Goal: Task Accomplishment & Management: Use online tool/utility

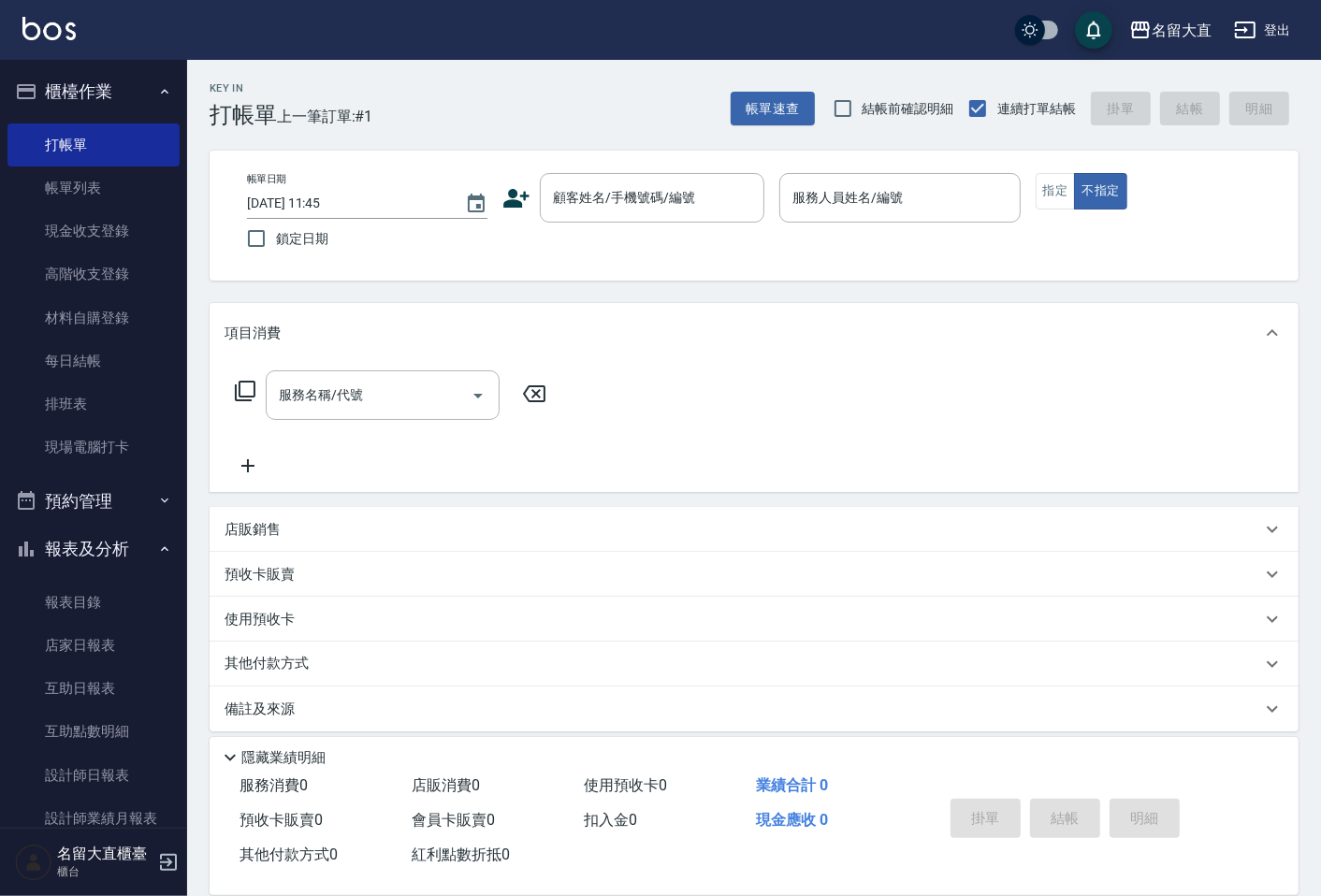
click at [649, 164] on div "帳單日期 [DATE] 11:45 鎖定日期 顧客姓名/手機號碼/編號 顧客姓名/手機號碼/編號 服務人員姓名/編號 服務人員姓名/編號 指定 不指定" at bounding box center [755, 215] width 1089 height 130
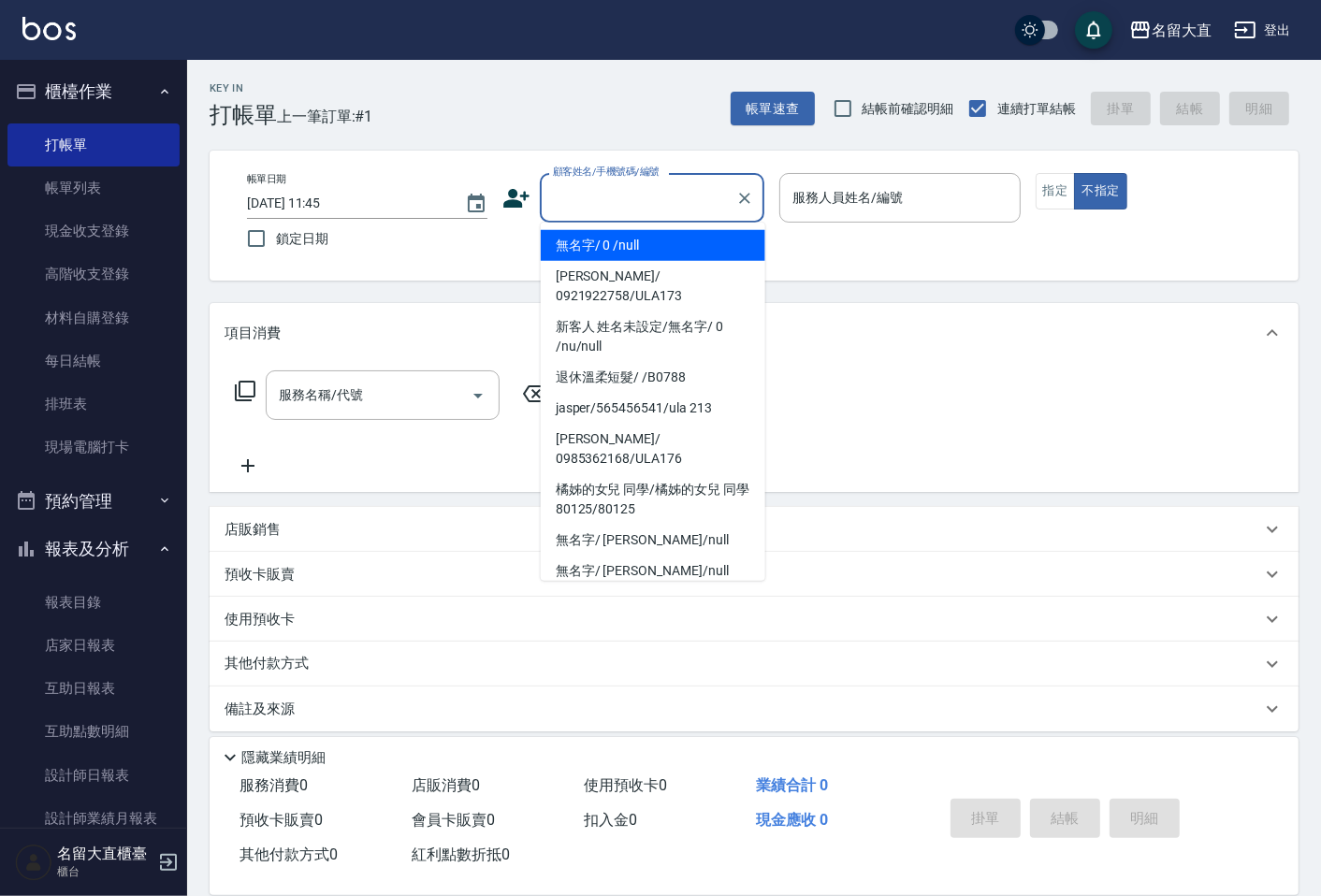
click at [639, 202] on input "顧客姓名/手機號碼/編號" at bounding box center [638, 197] width 179 height 33
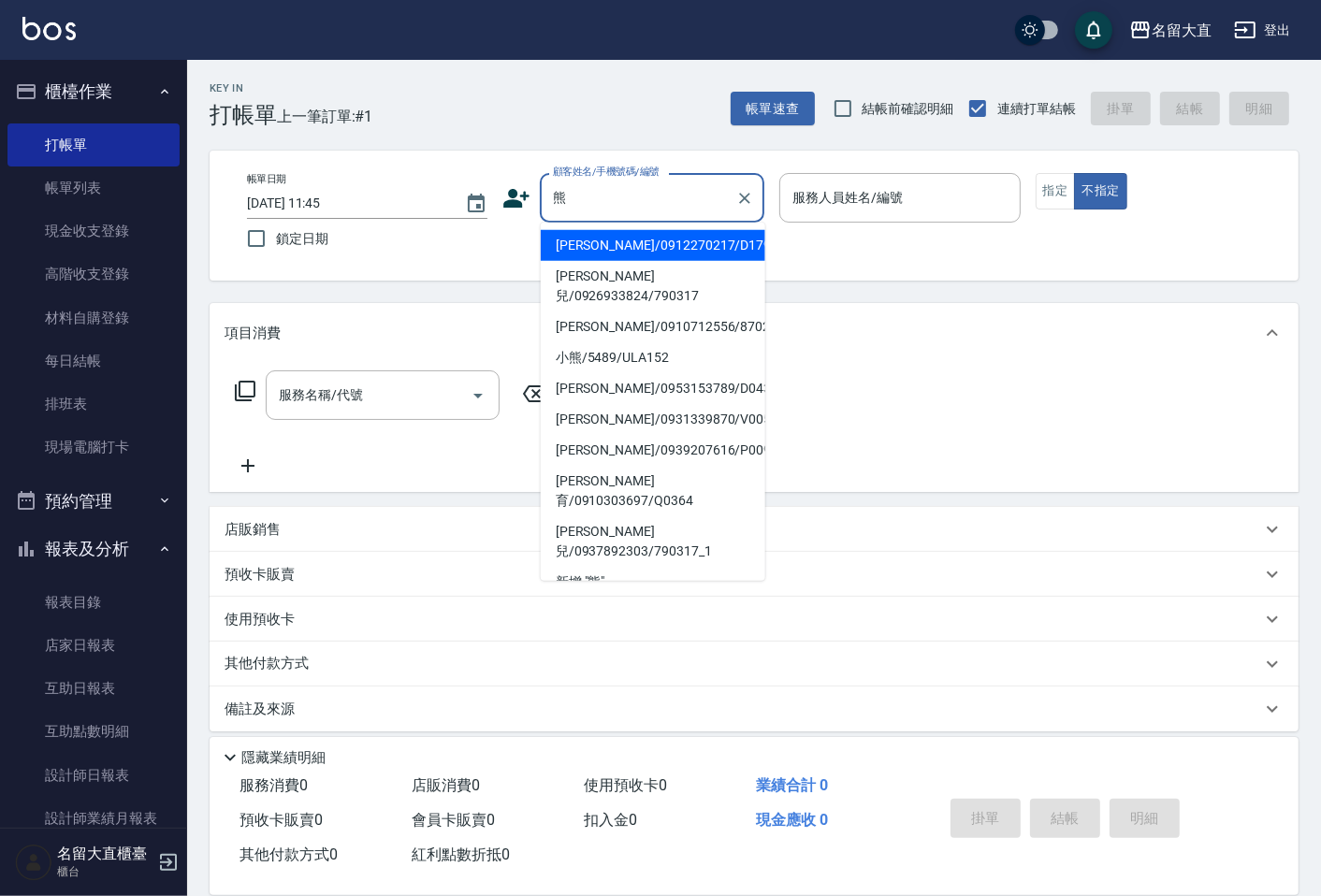
type input "[PERSON_NAME]/0912270217/D179"
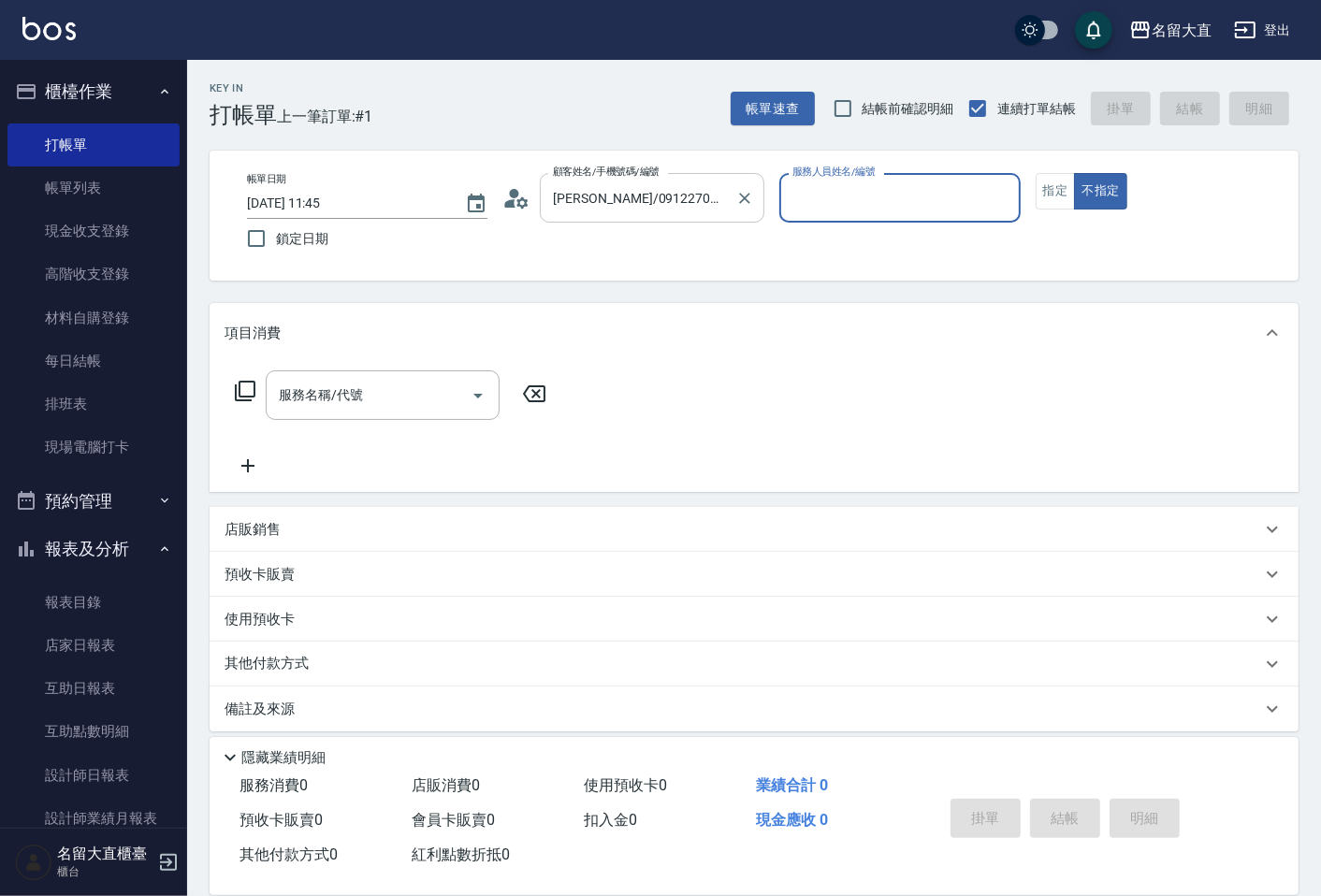
type input "[PERSON_NAME]3"
click at [1074, 173] on button "不指定" at bounding box center [1100, 191] width 52 height 37
type button "false"
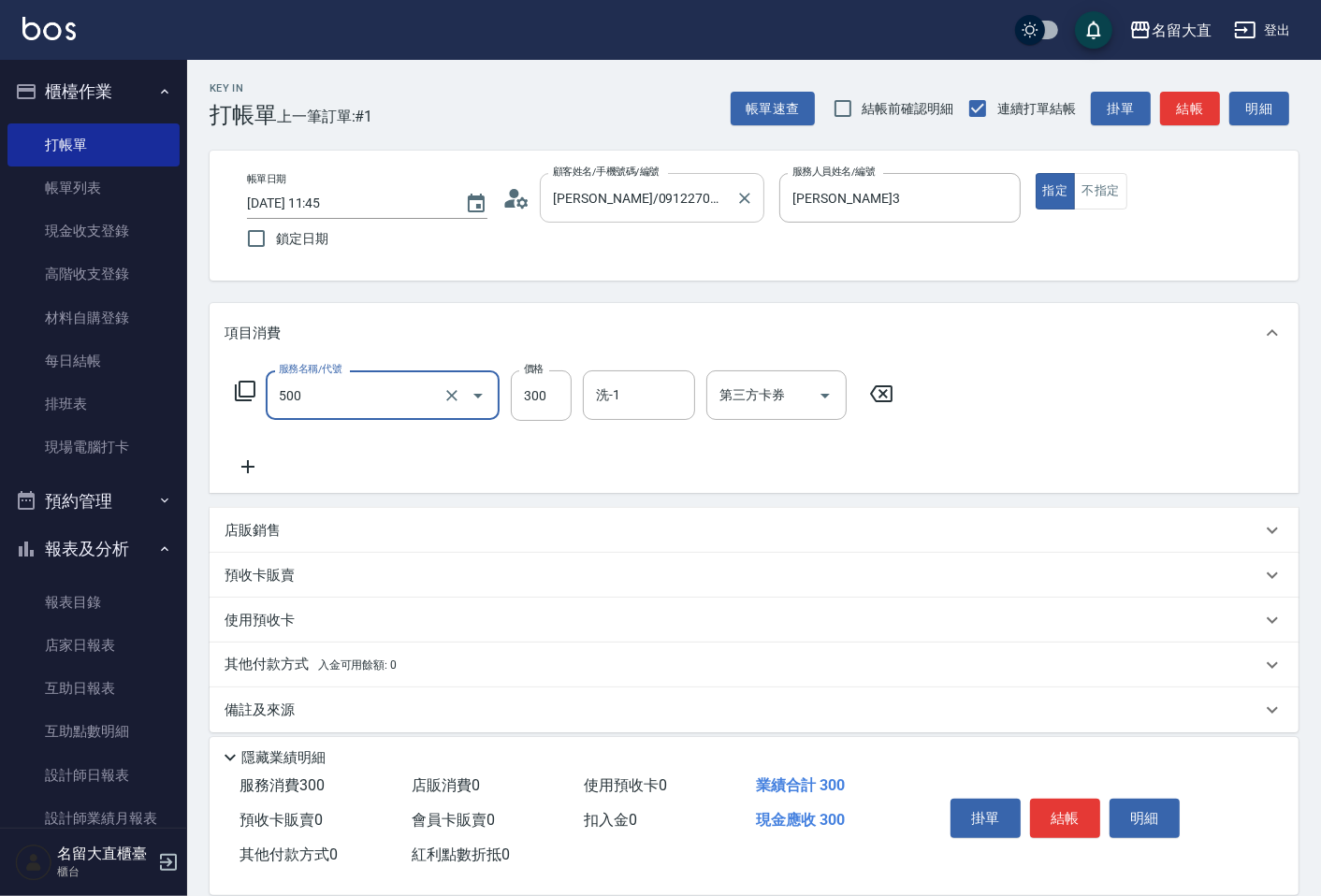
type input "洗髮(500)"
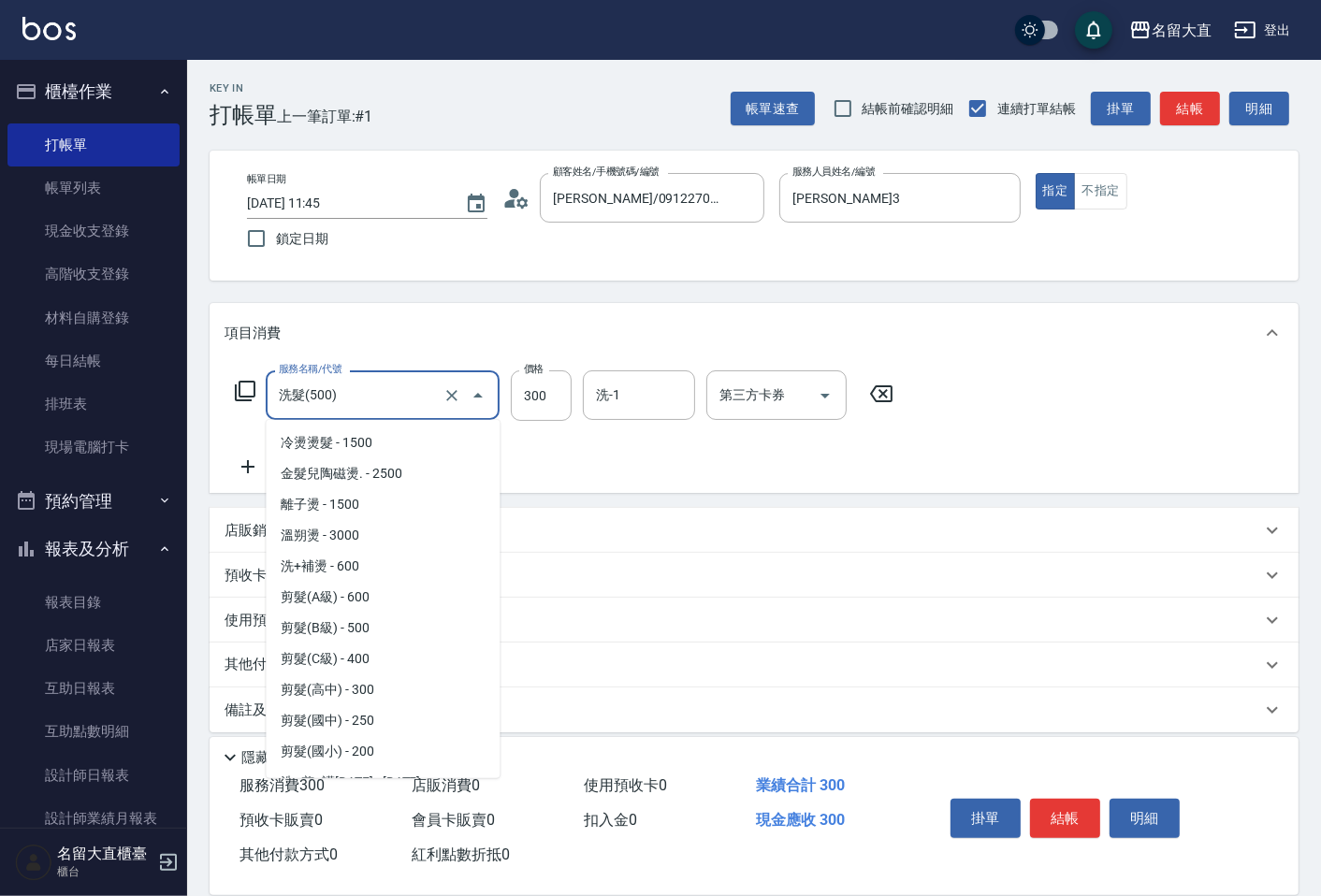
click at [393, 399] on input "洗髮(500)" at bounding box center [356, 395] width 164 height 33
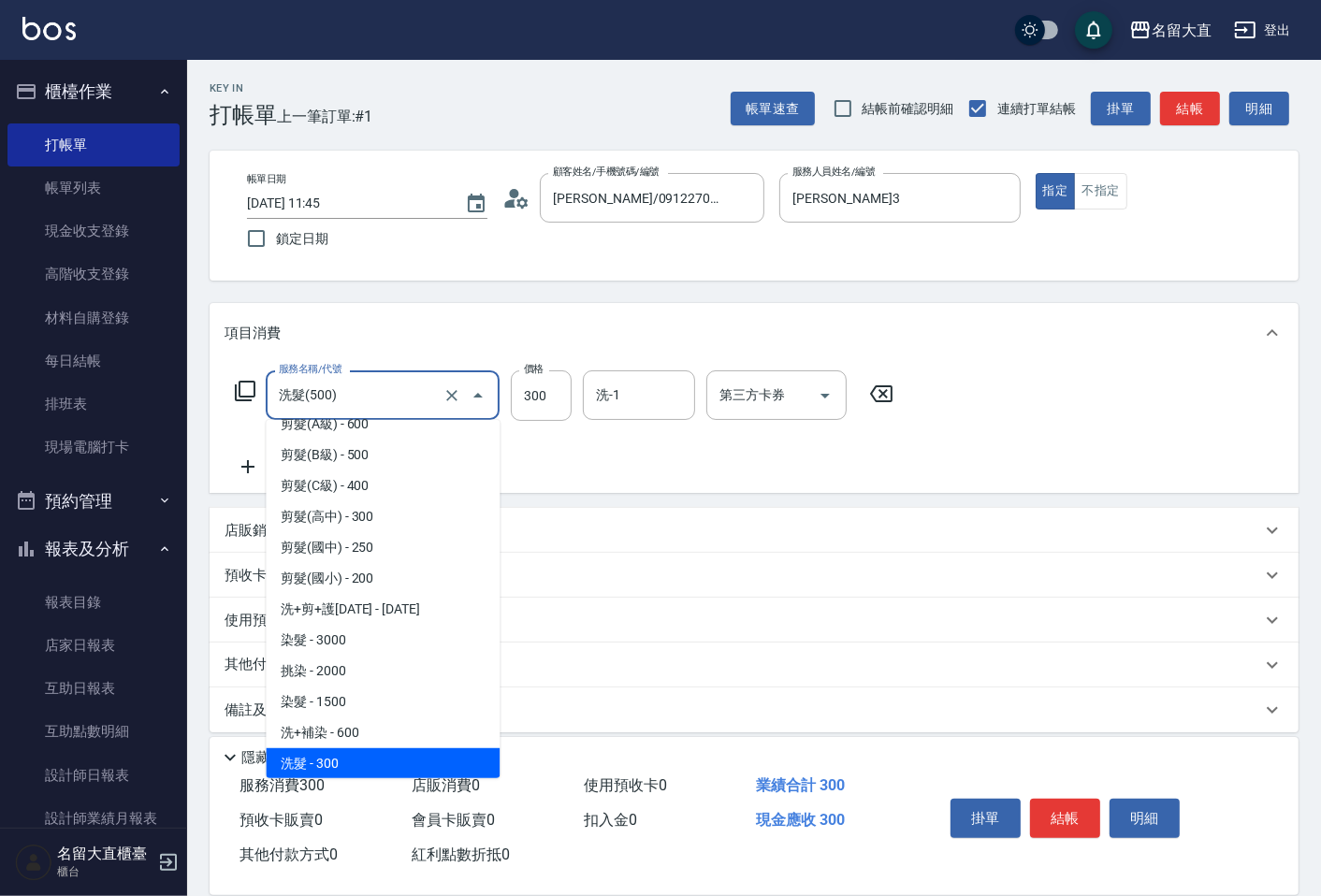
click at [393, 399] on input "洗髮(500)" at bounding box center [356, 395] width 164 height 33
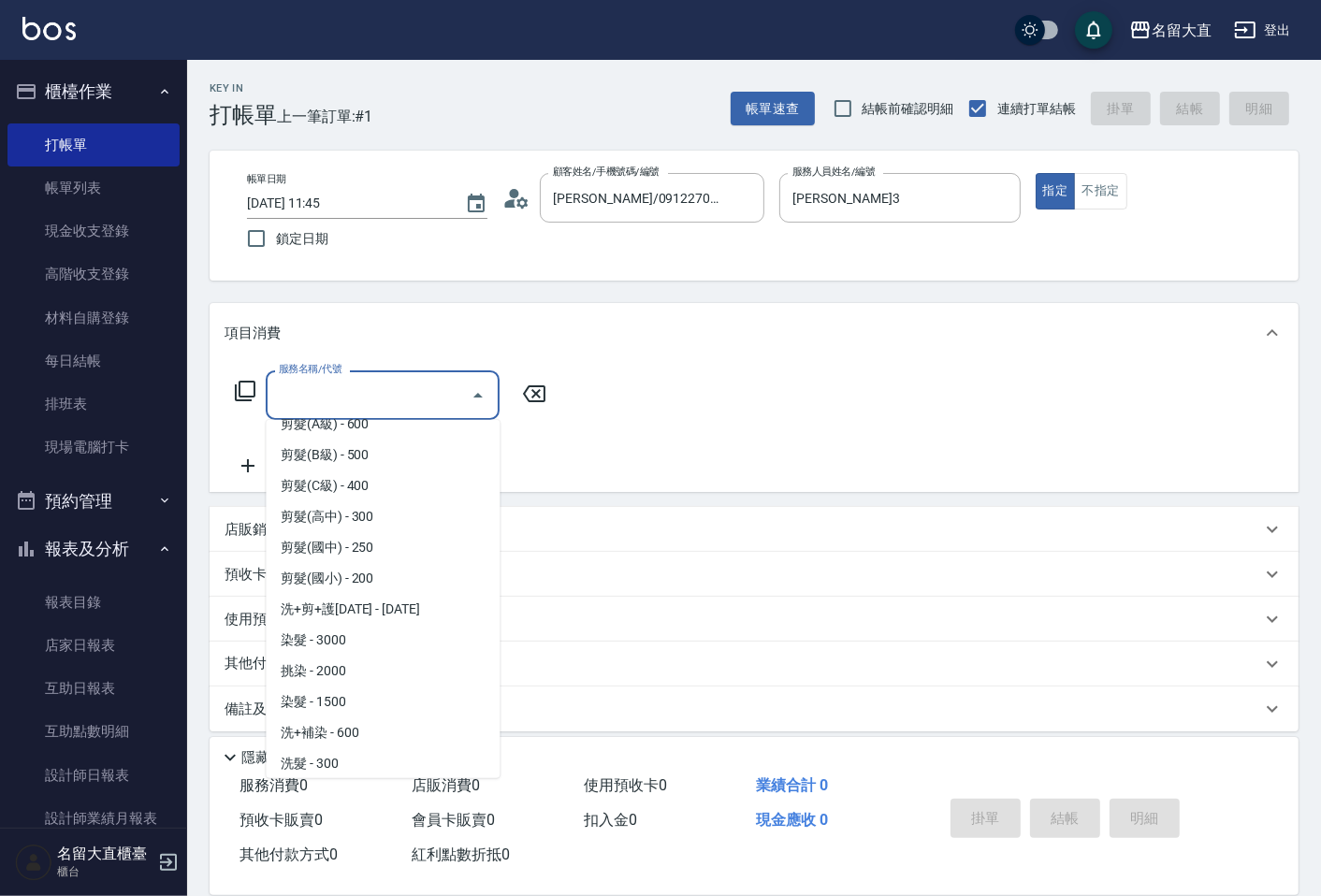
scroll to position [0, 0]
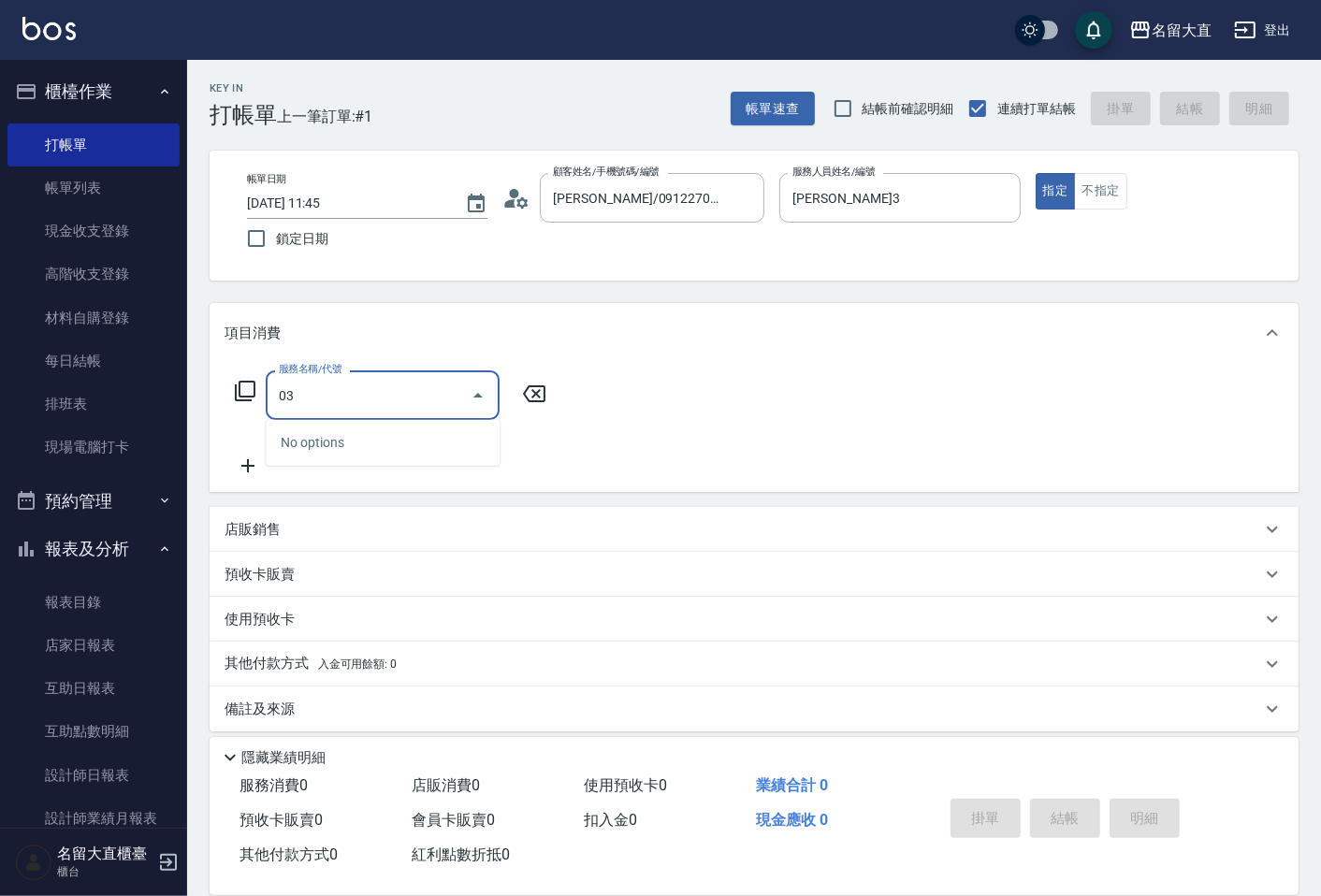
type input "0"
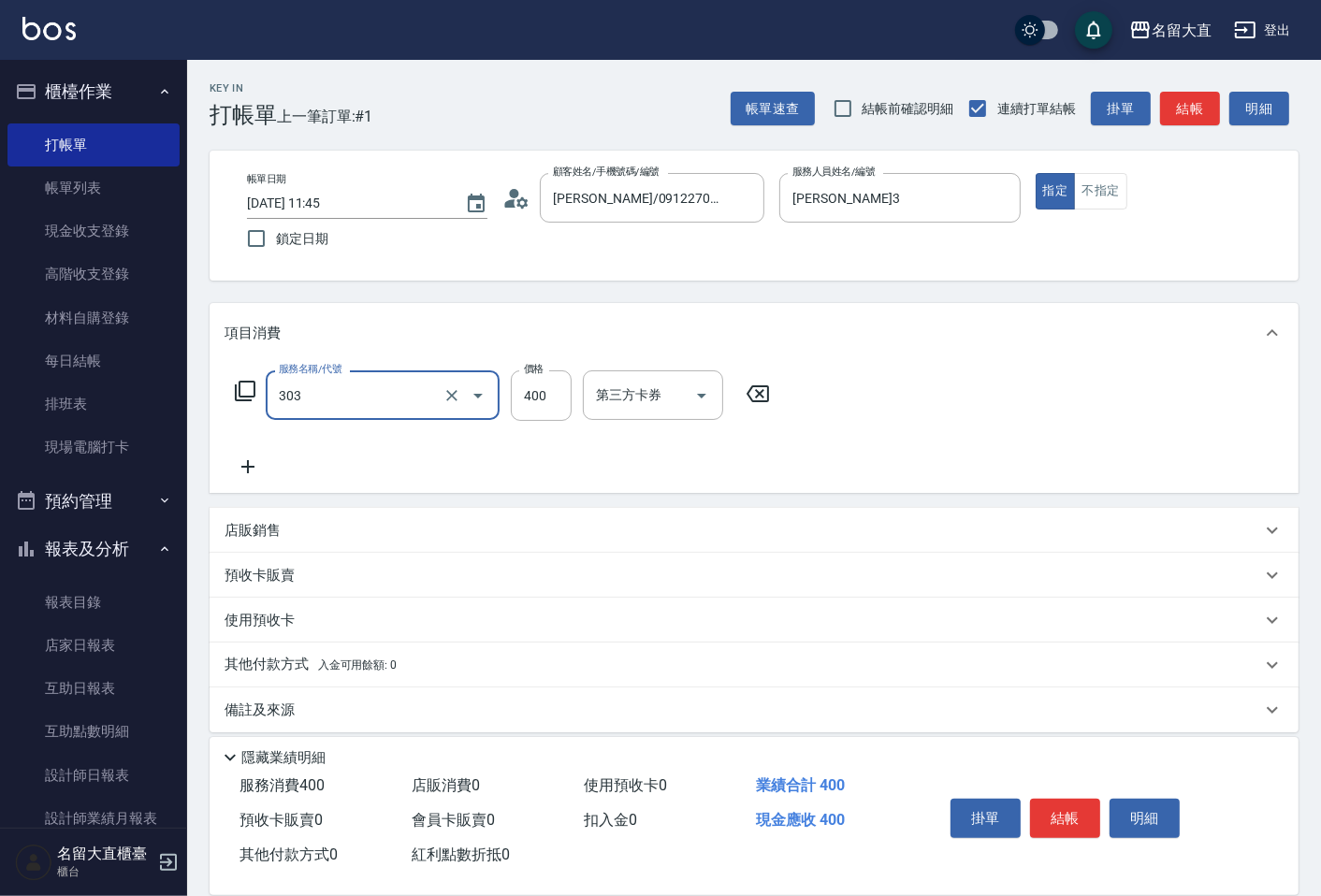
type input "剪髮(C級)(303)"
click at [526, 395] on input "350" at bounding box center [541, 395] width 60 height 50
type input "300"
click at [1198, 108] on button "結帳" at bounding box center [1190, 109] width 59 height 35
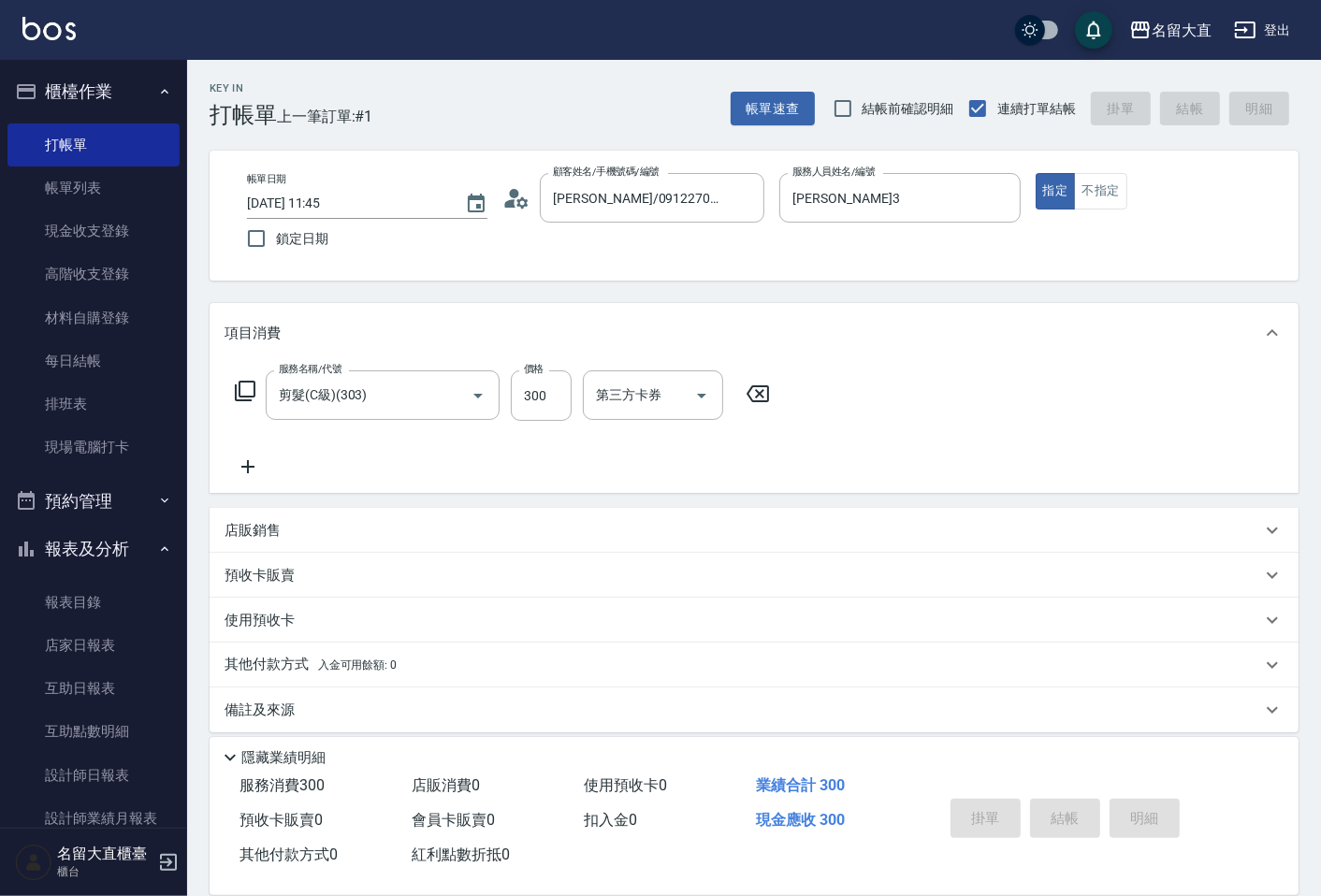
type input "[DATE] 13:21"
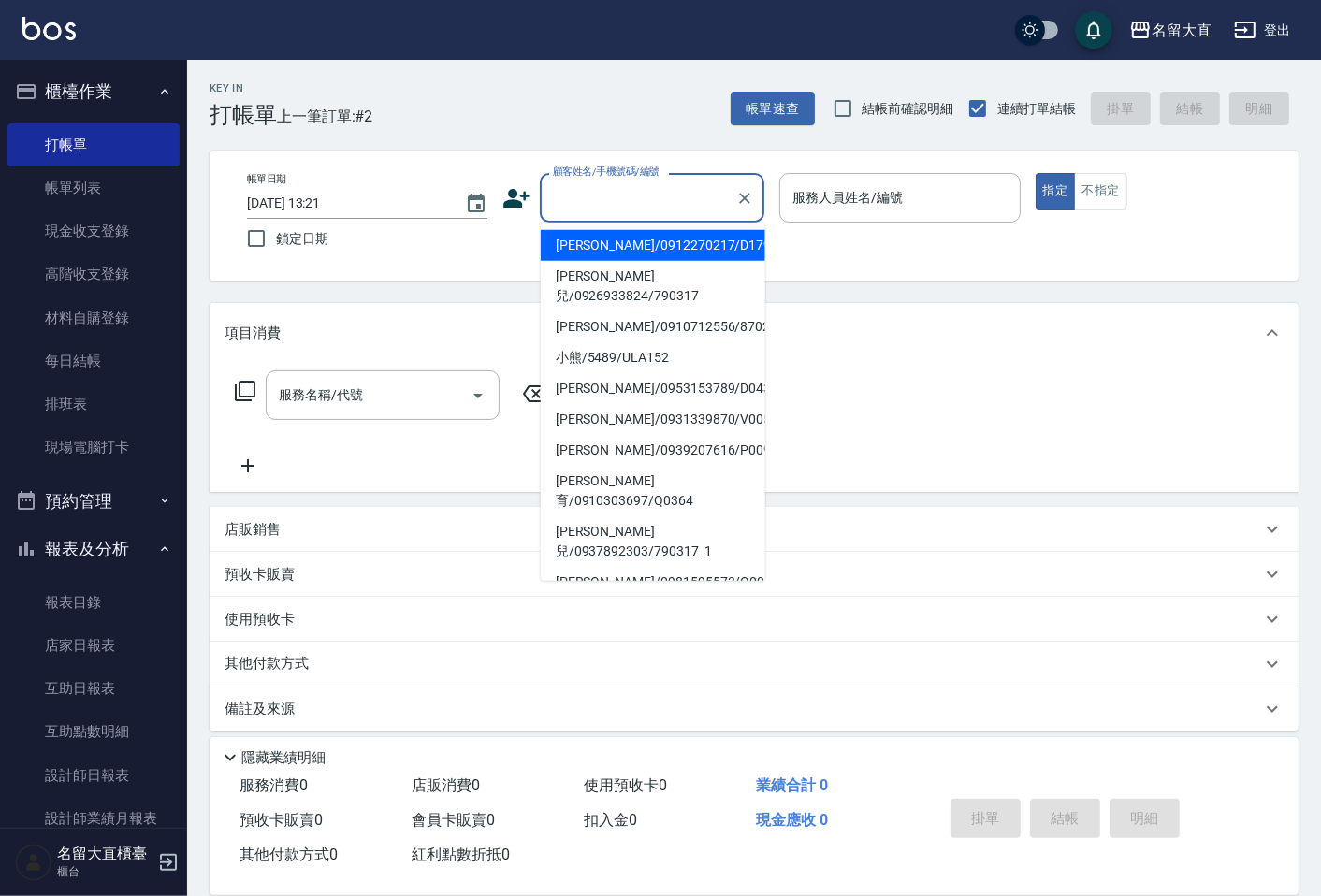
click at [612, 199] on input "顧客姓名/手機號碼/編號" at bounding box center [638, 197] width 179 height 33
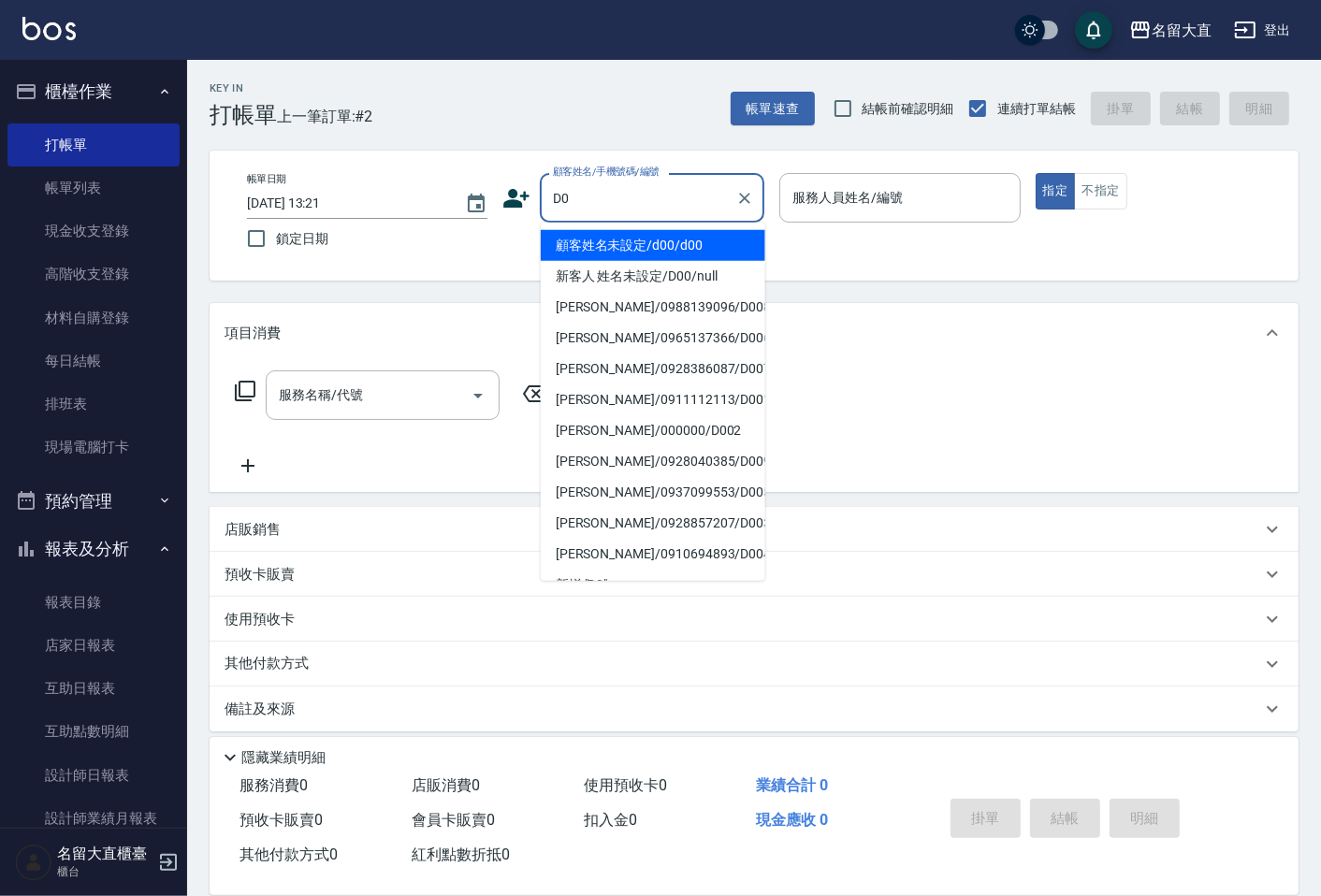
type input "D"
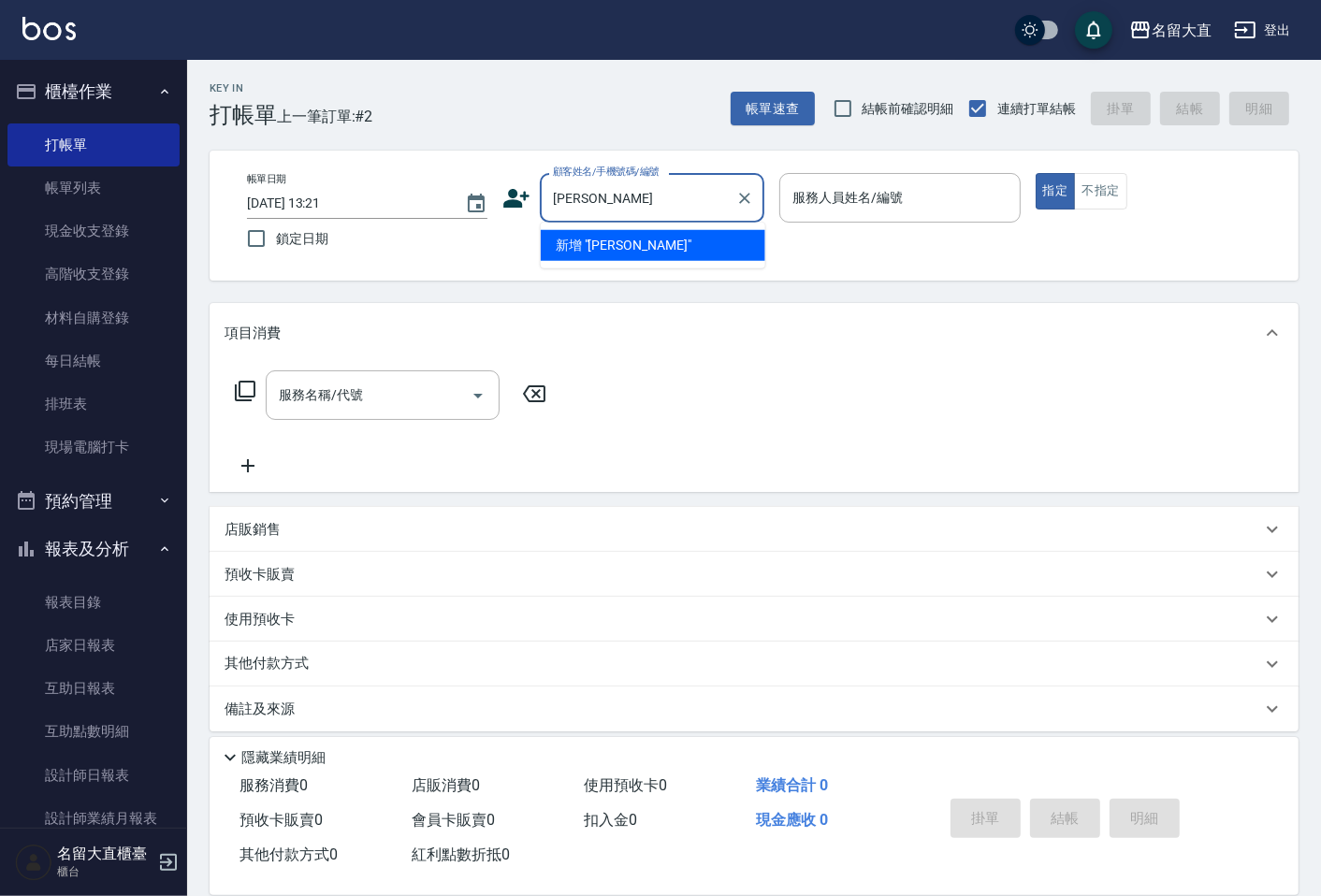
type input "[PERSON_NAME]"
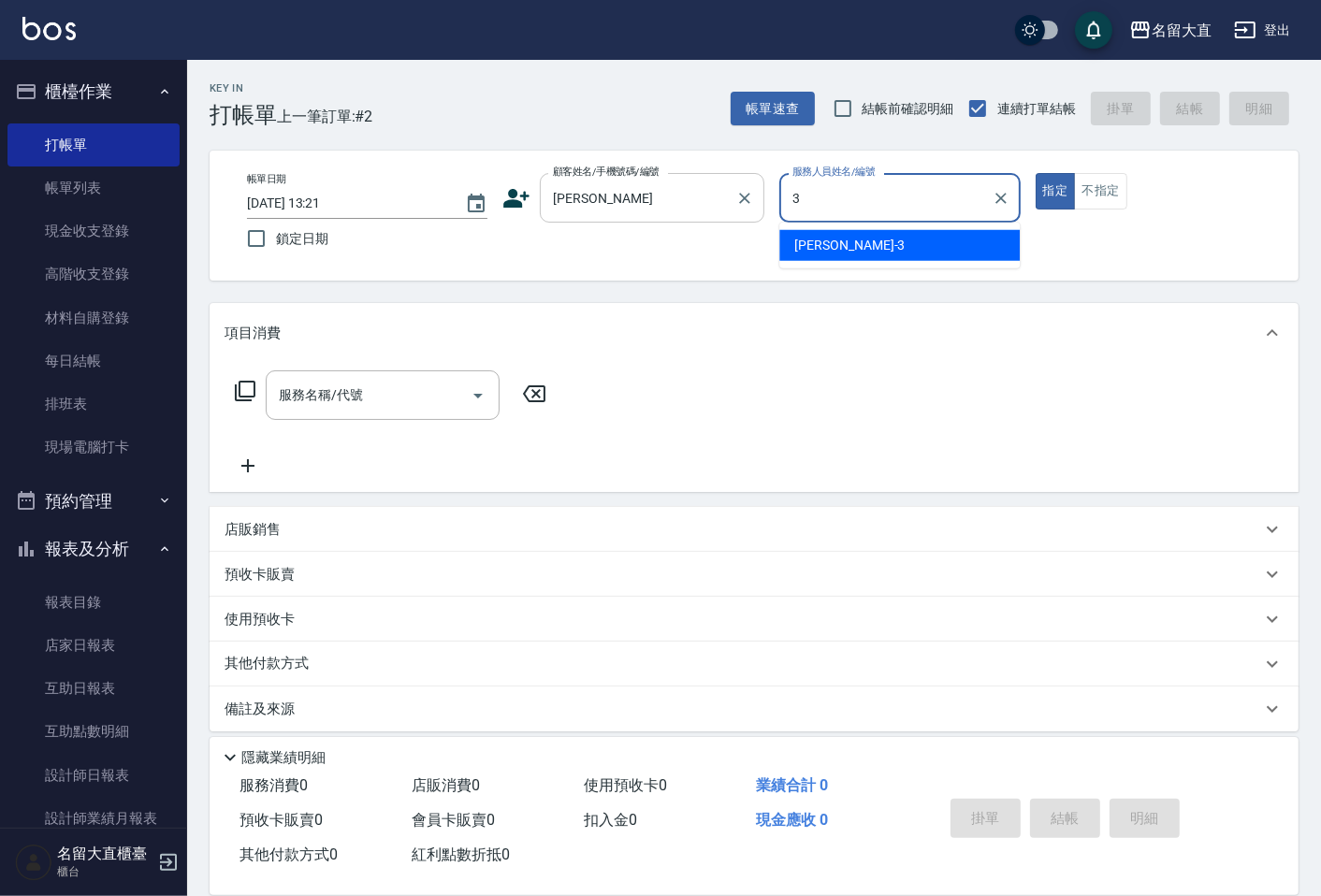
type input "[PERSON_NAME]3"
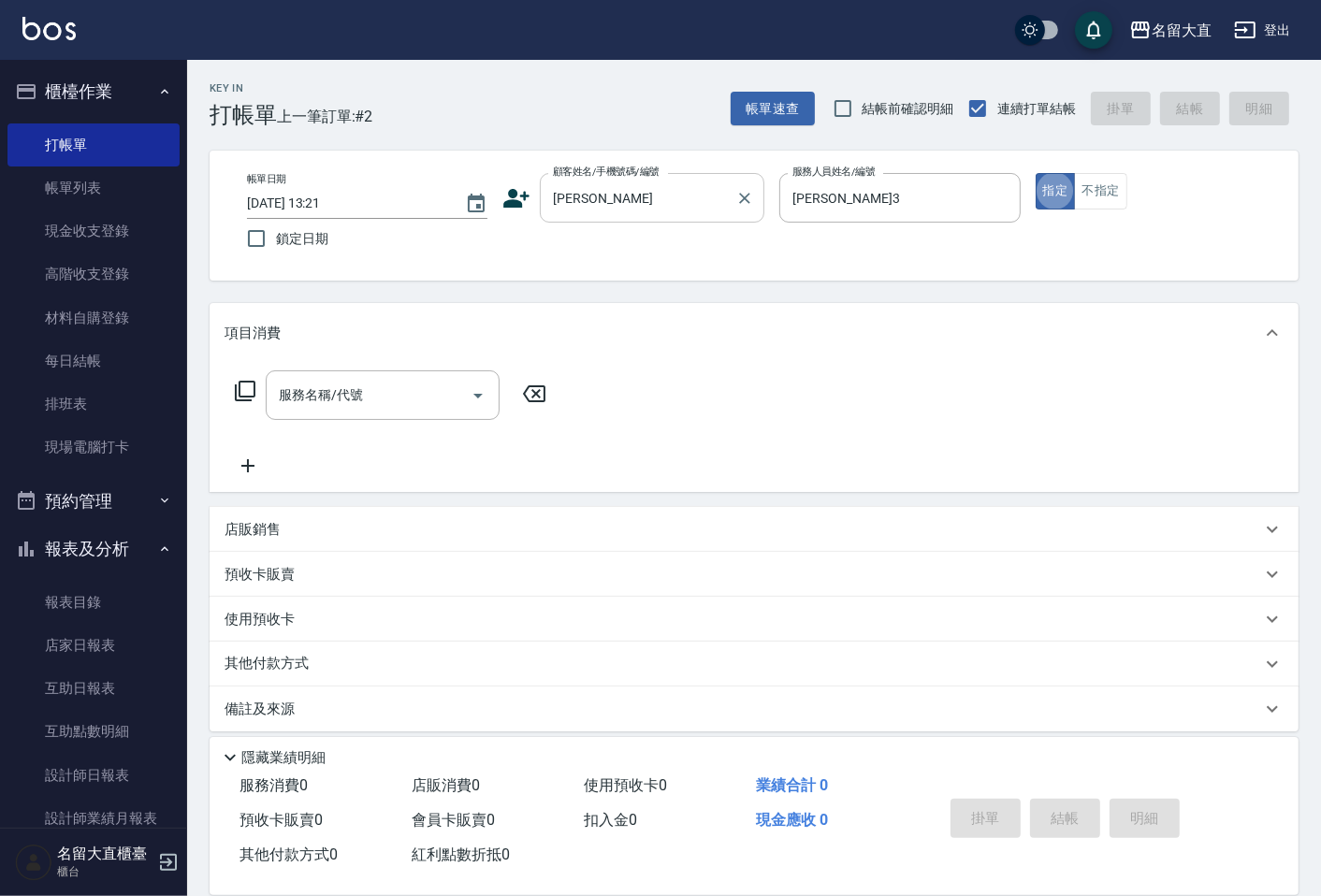
type button "true"
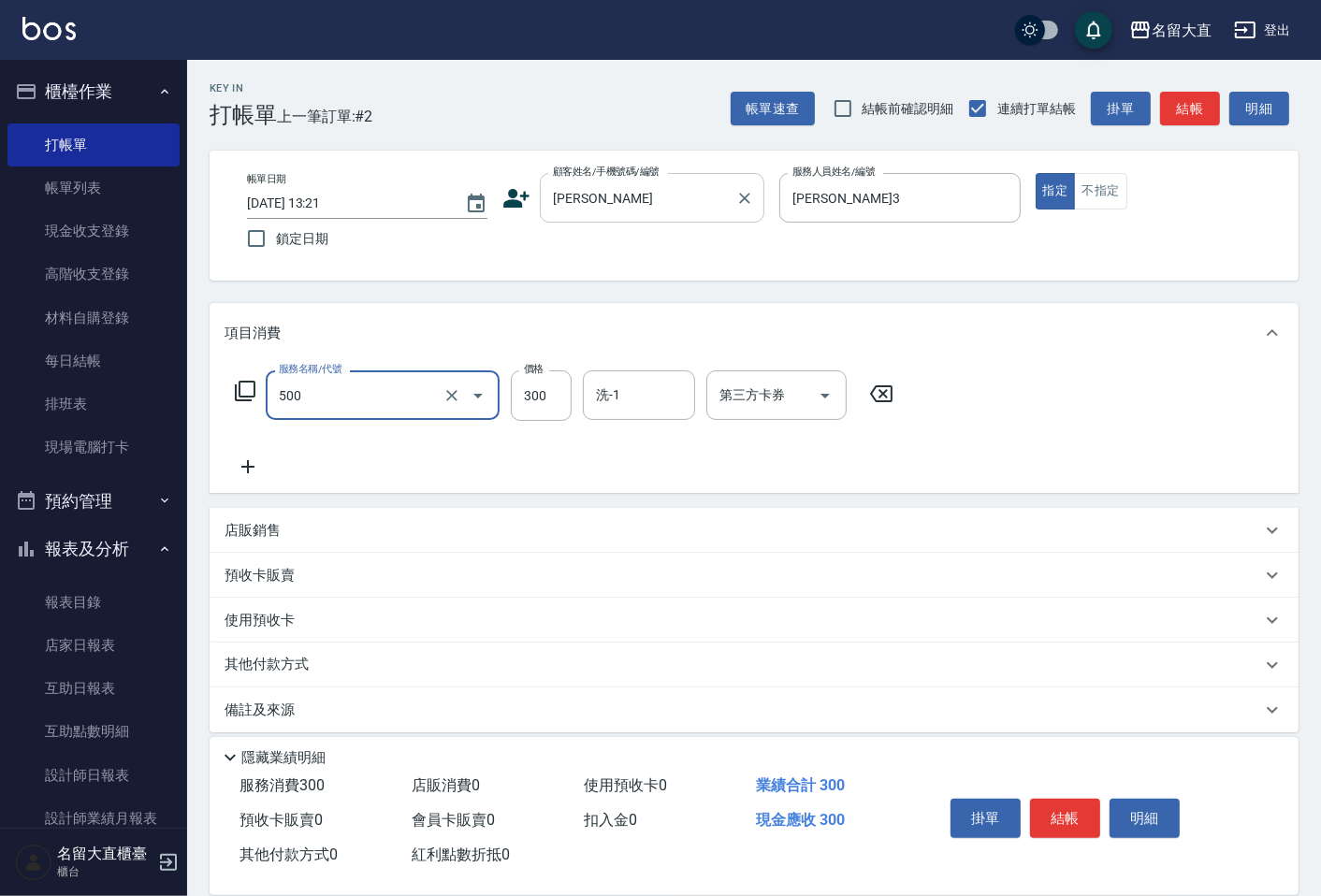
type input "洗髮(500)"
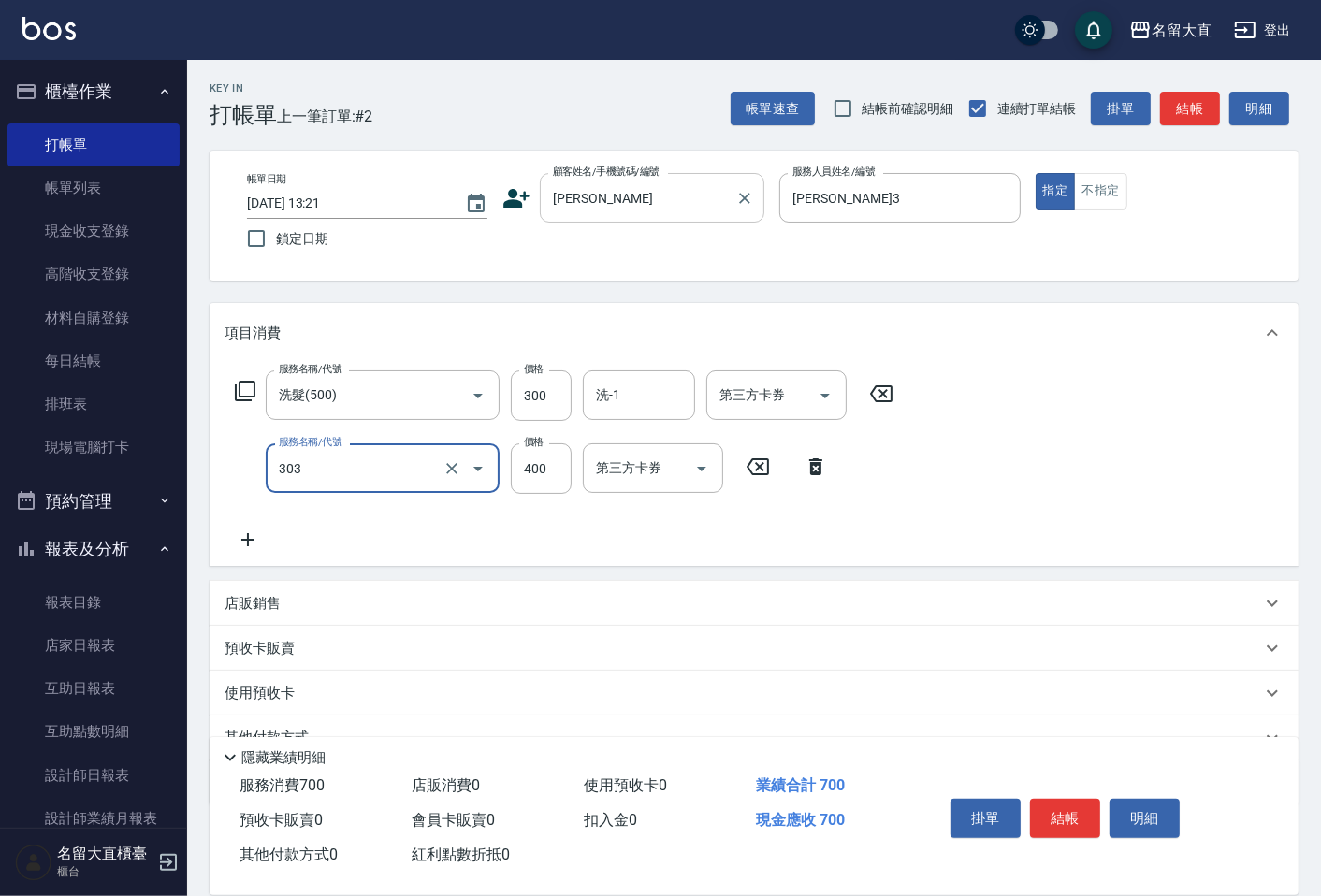
type input "剪髮(C級)(303)"
type input "350"
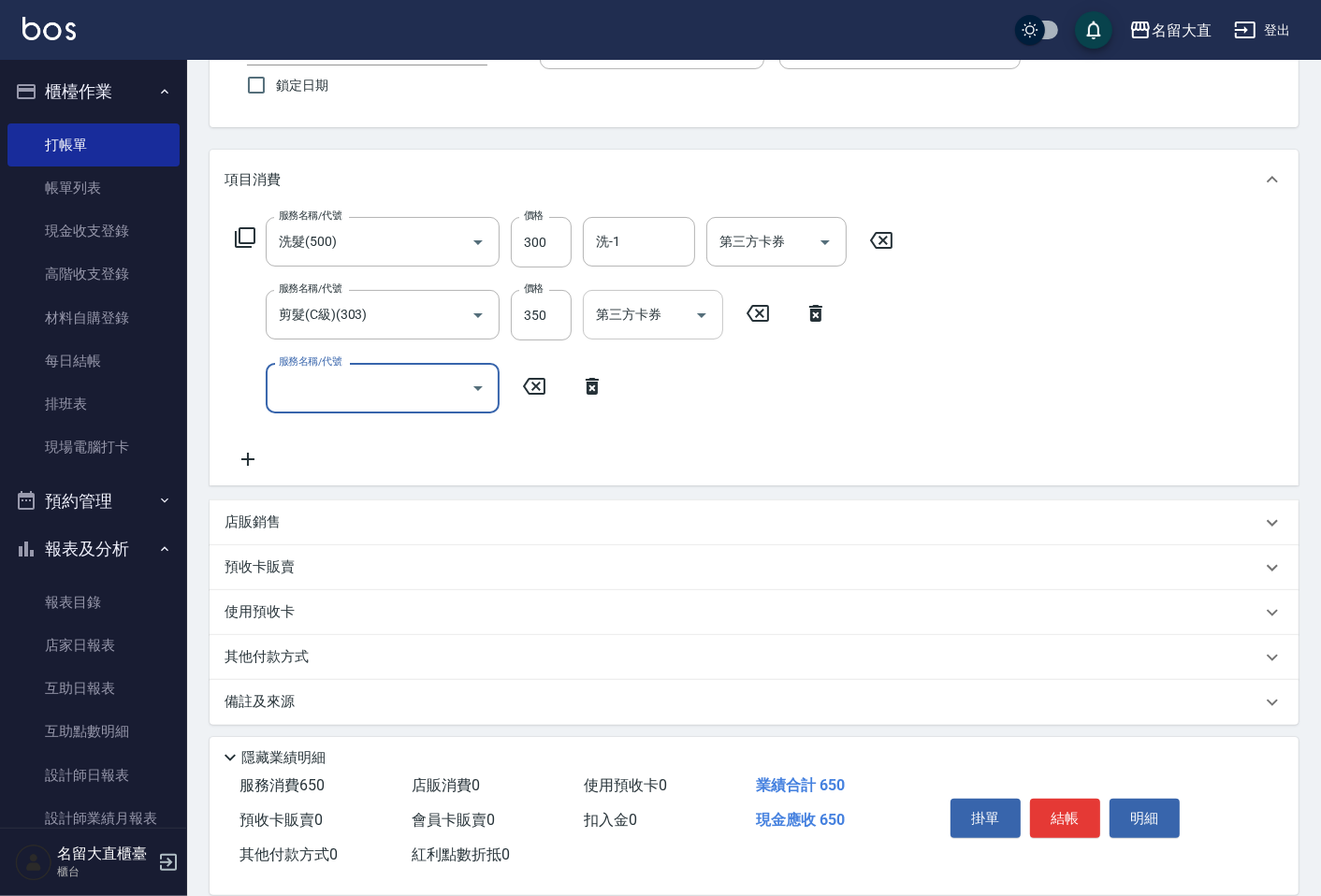
scroll to position [157, 0]
click at [291, 651] on p "其他付款方式" at bounding box center [271, 653] width 93 height 21
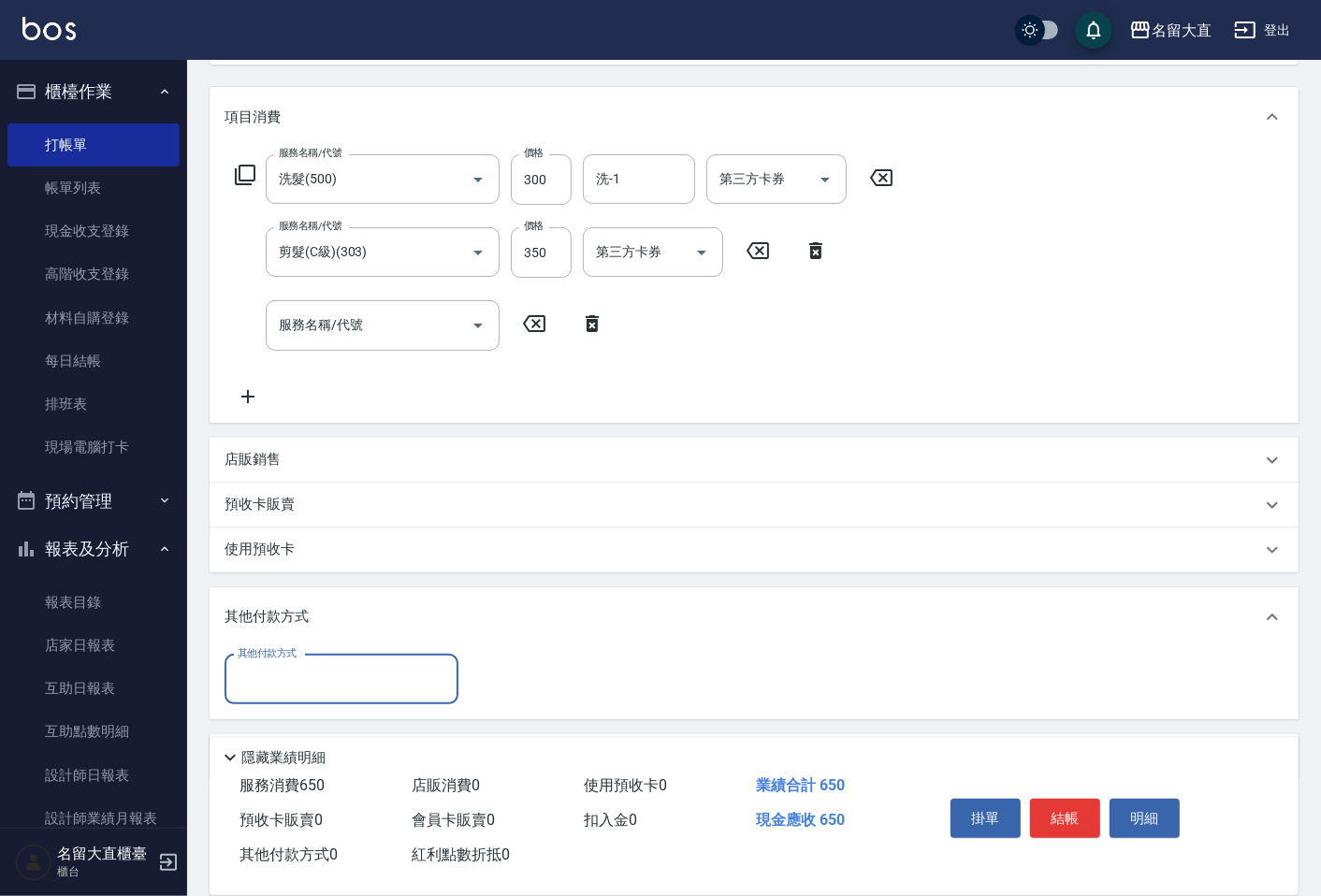
scroll to position [274, 0]
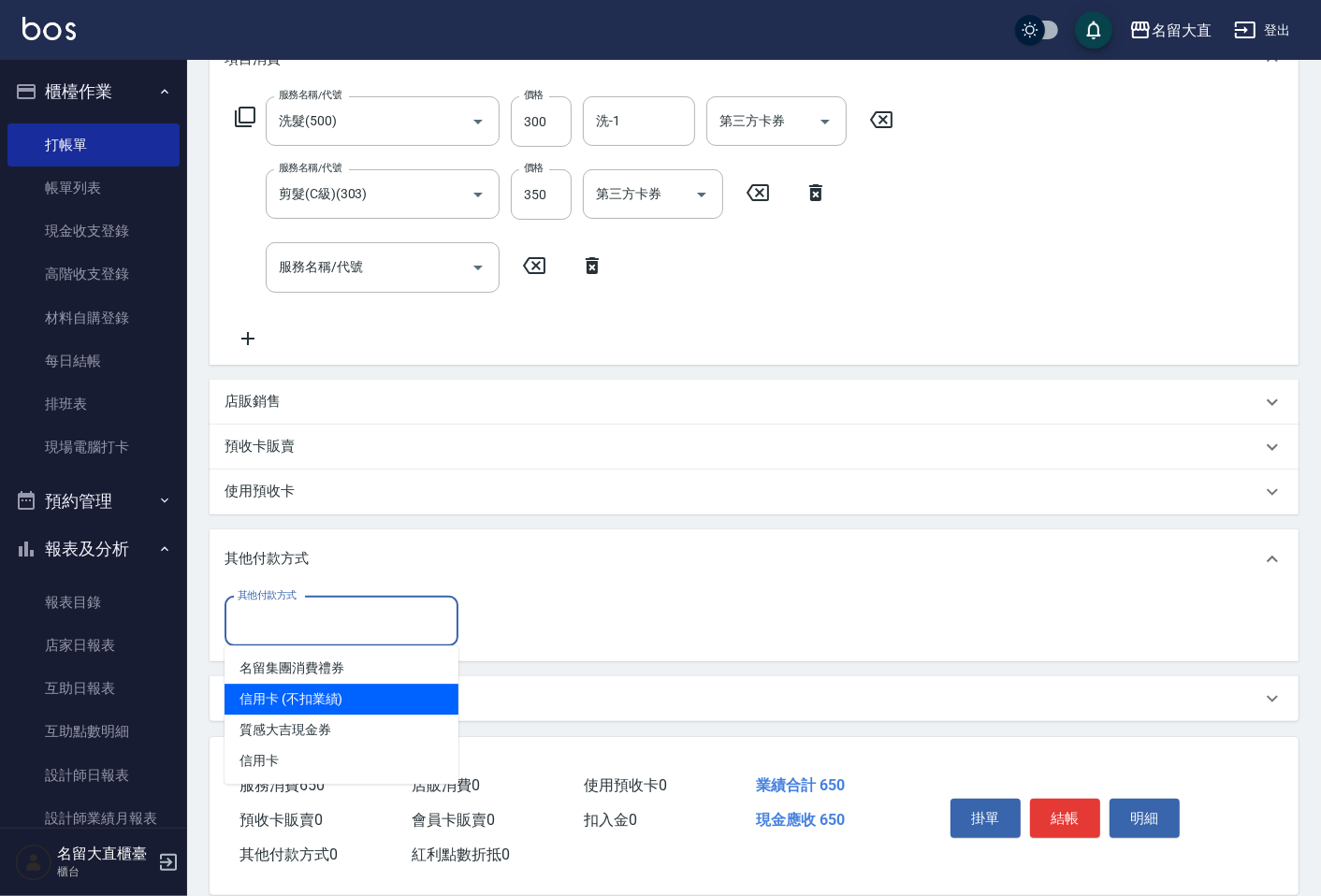
type input "信用卡 (不扣業績)"
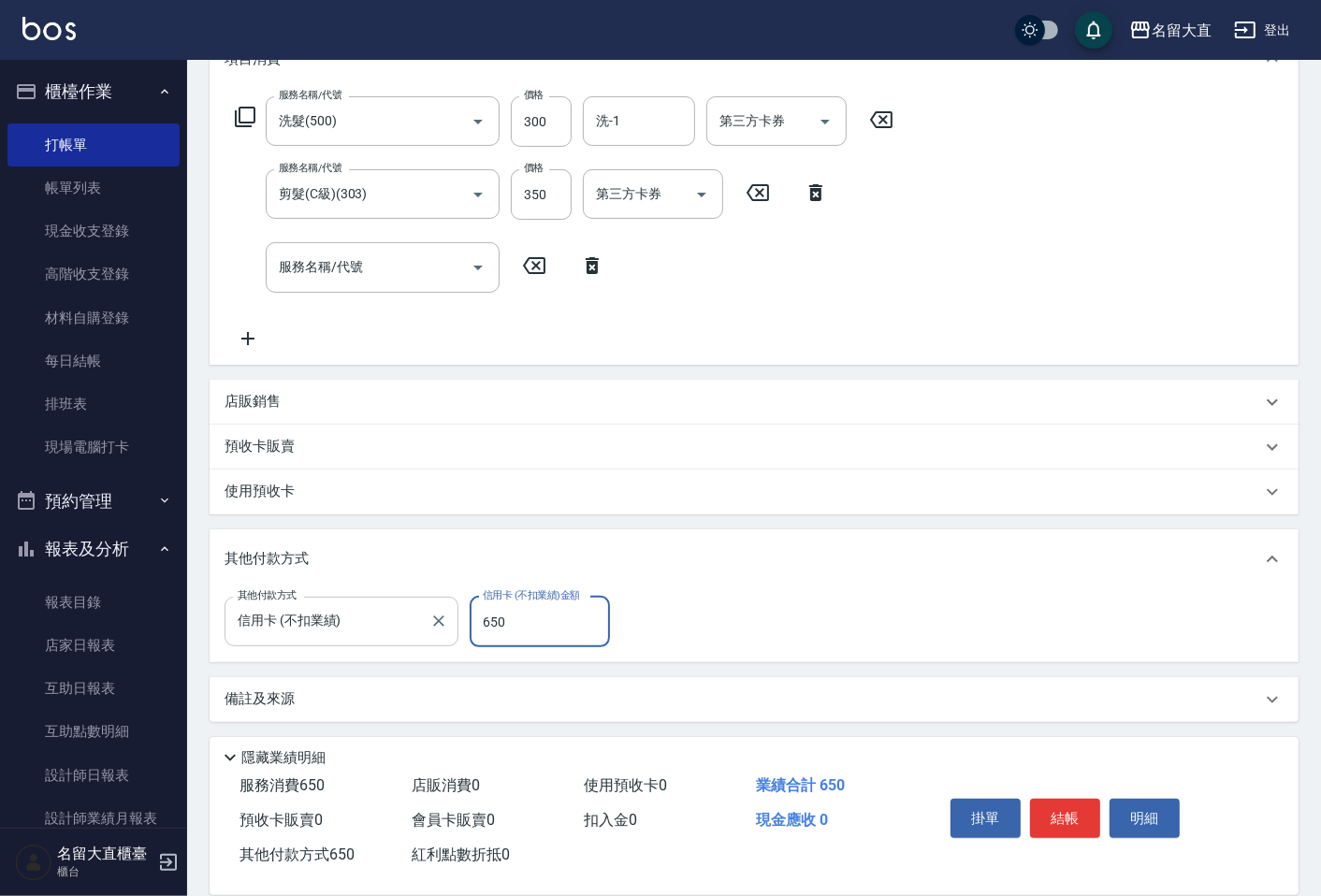
type input "650"
click at [1071, 808] on button "結帳" at bounding box center [1065, 819] width 70 height 40
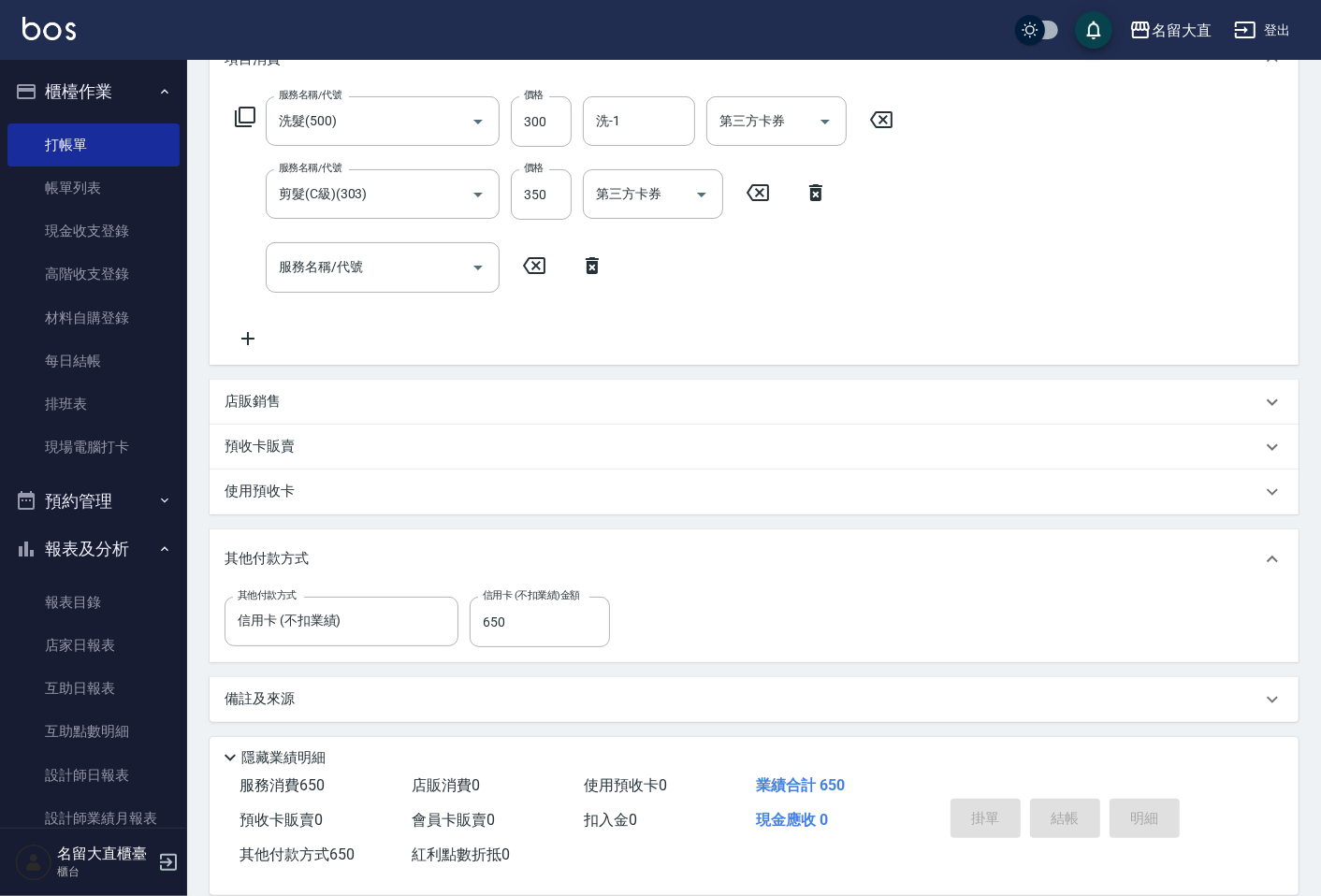
type input "[DATE] 13:22"
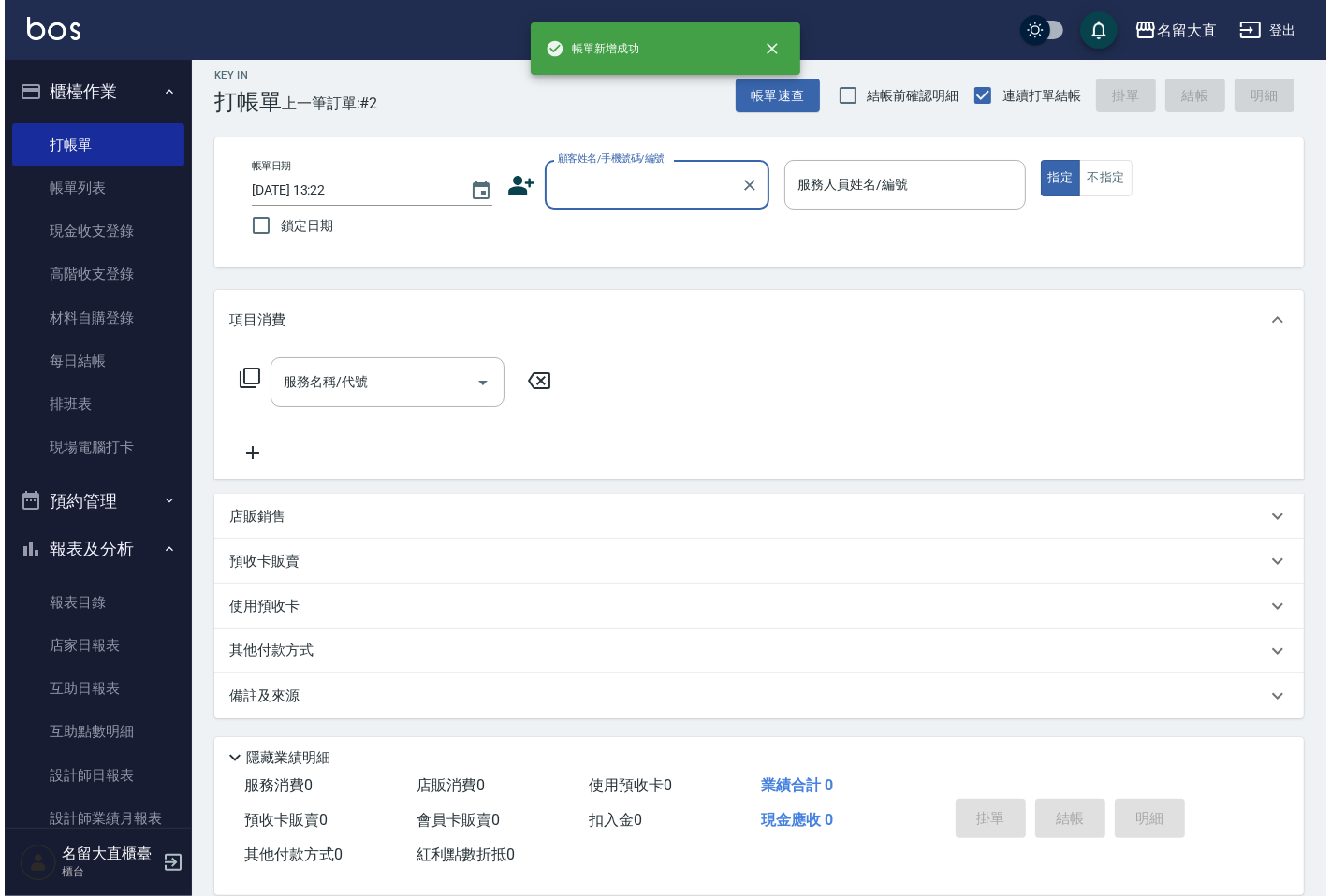
scroll to position [0, 0]
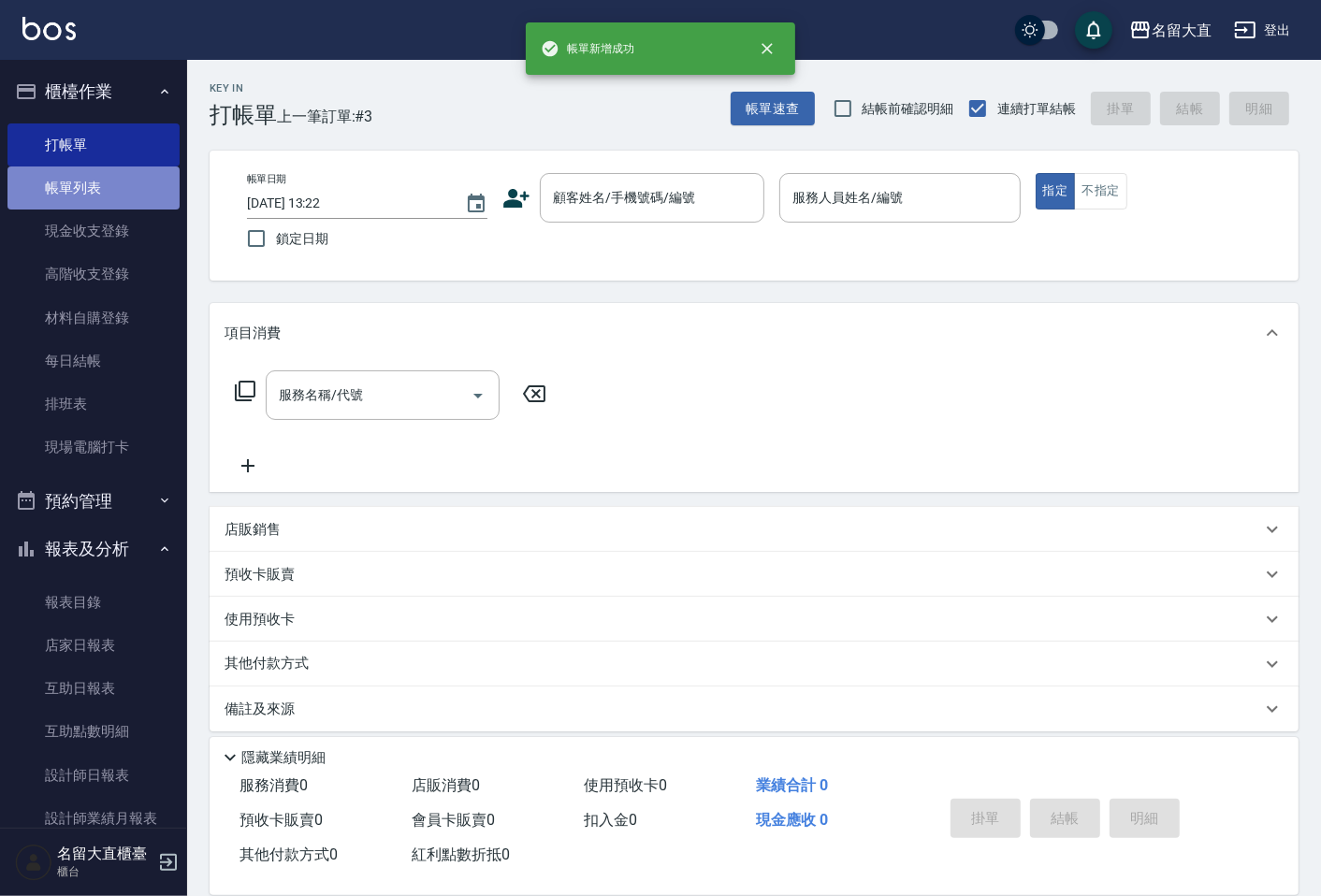
click at [132, 179] on link "帳單列表" at bounding box center [94, 187] width 172 height 43
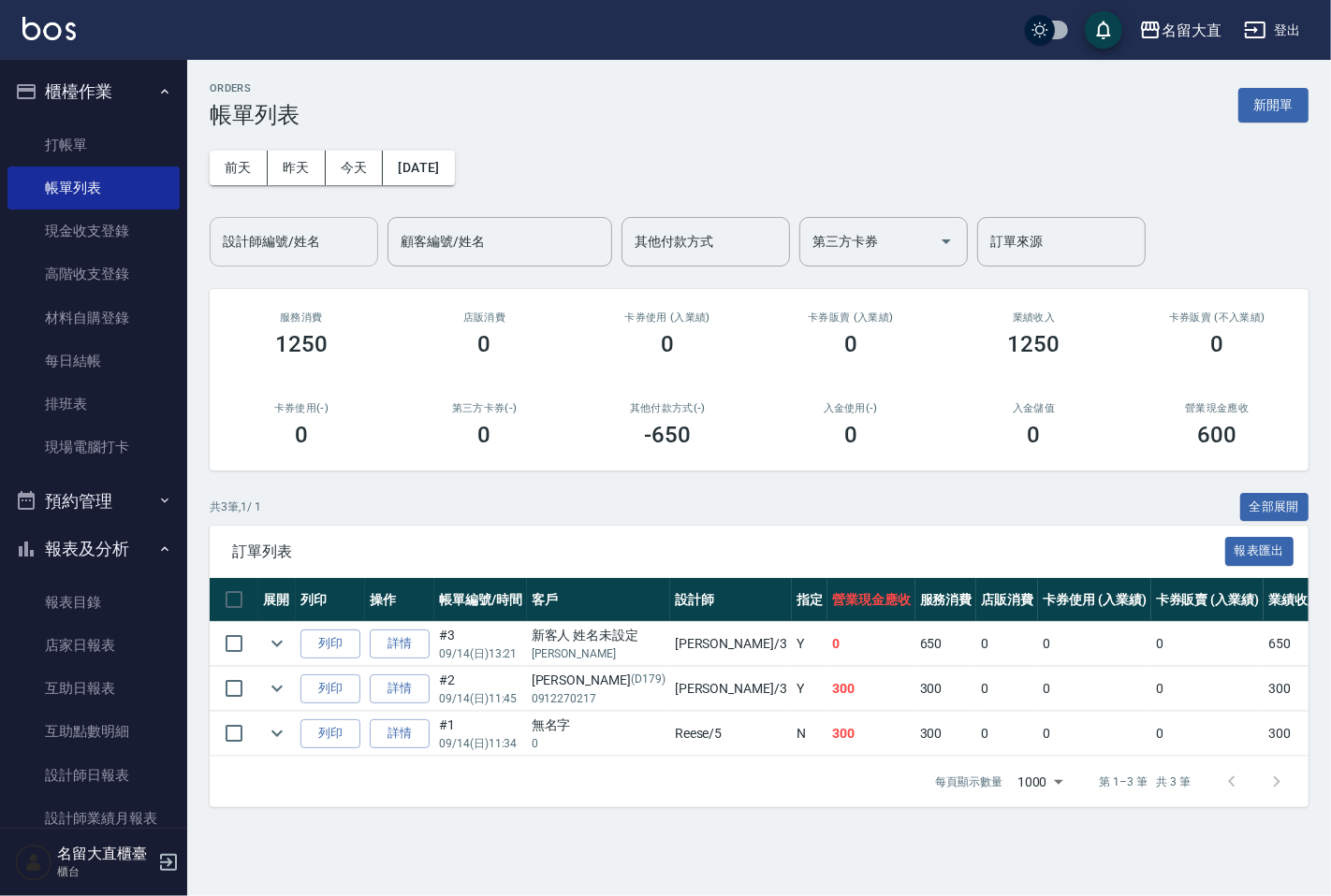
click at [273, 258] on div "設計師編號/姓名" at bounding box center [294, 242] width 168 height 50
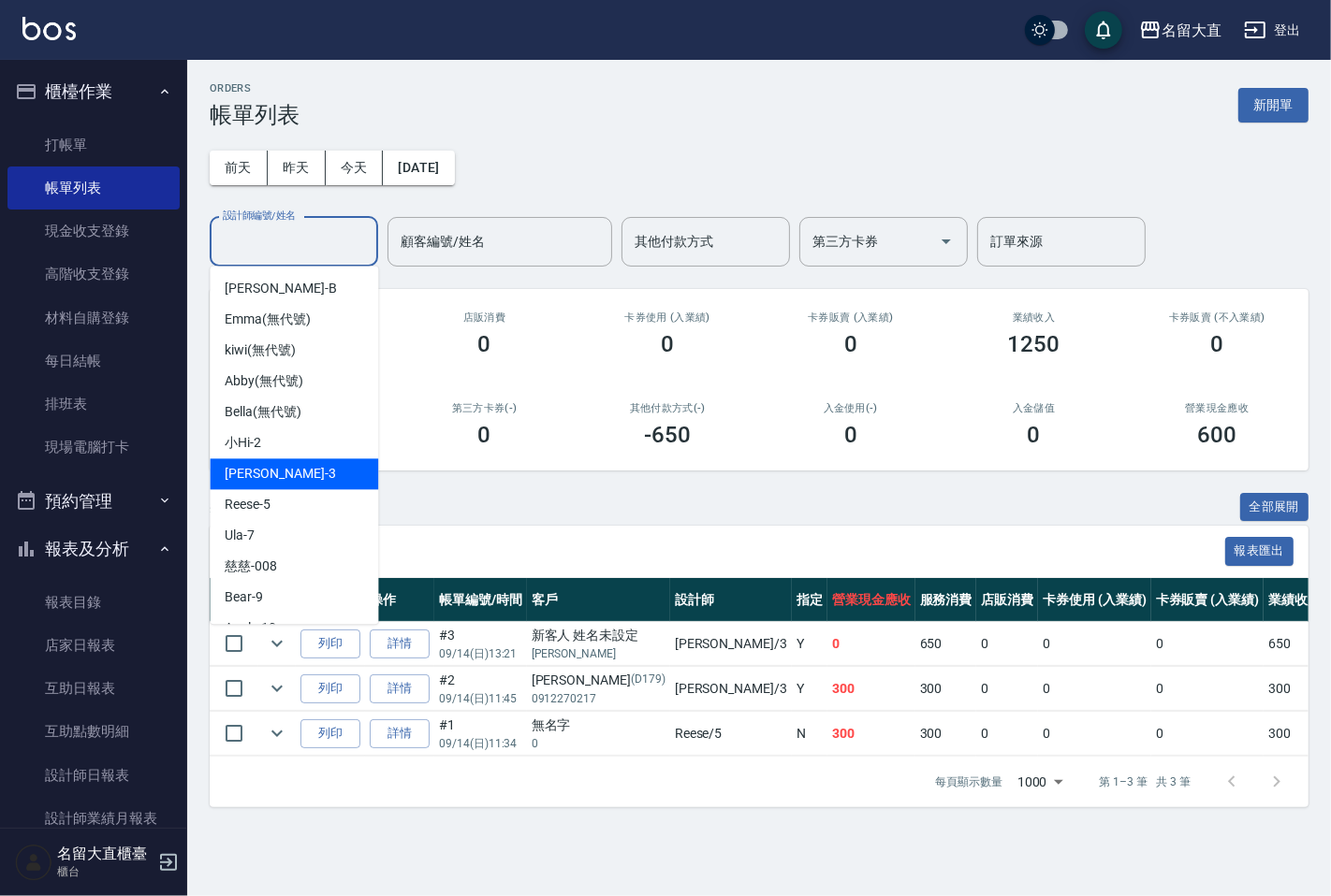
click at [248, 464] on span "[PERSON_NAME]3" at bounding box center [280, 474] width 111 height 20
type input "[PERSON_NAME]3"
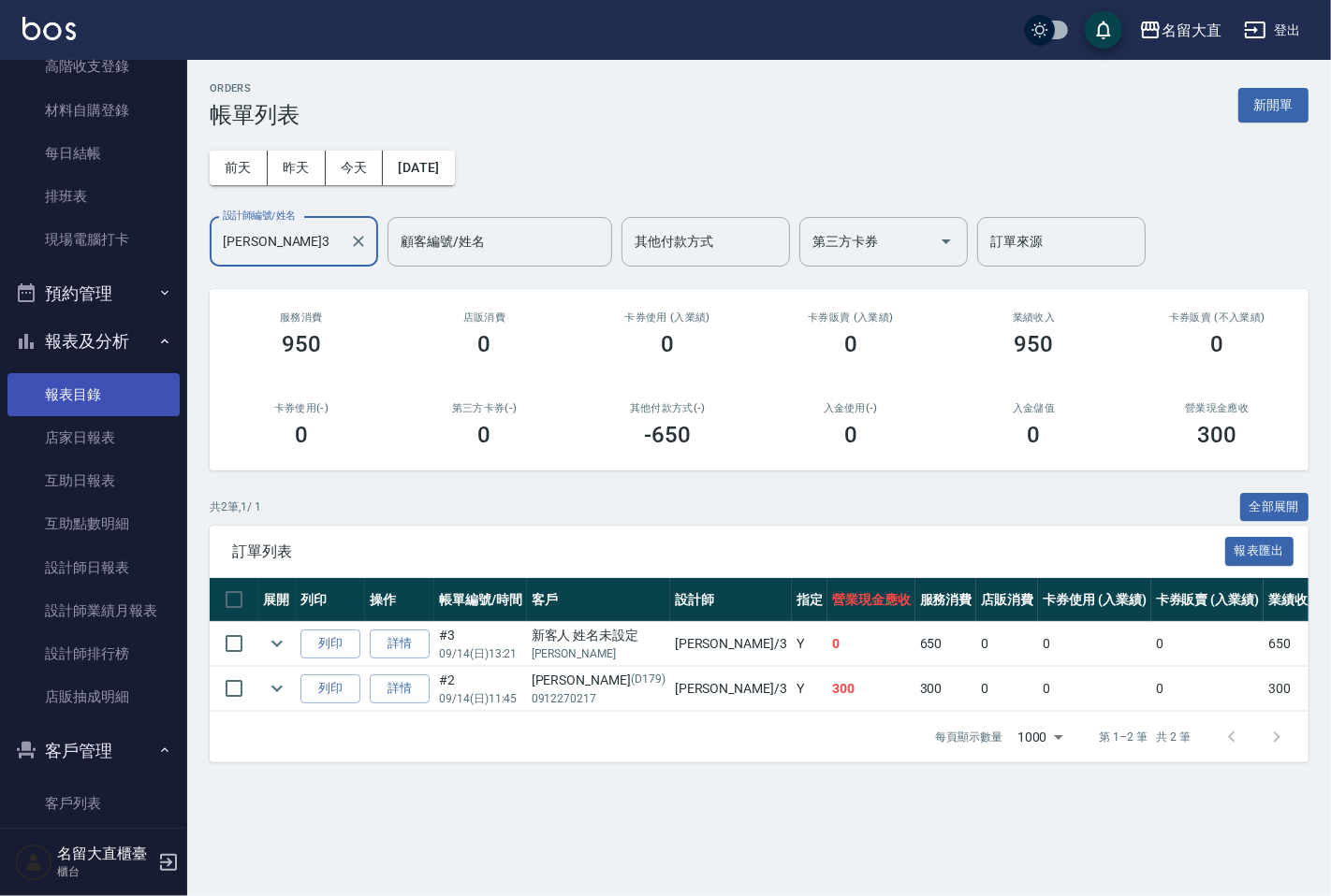
scroll to position [312, 0]
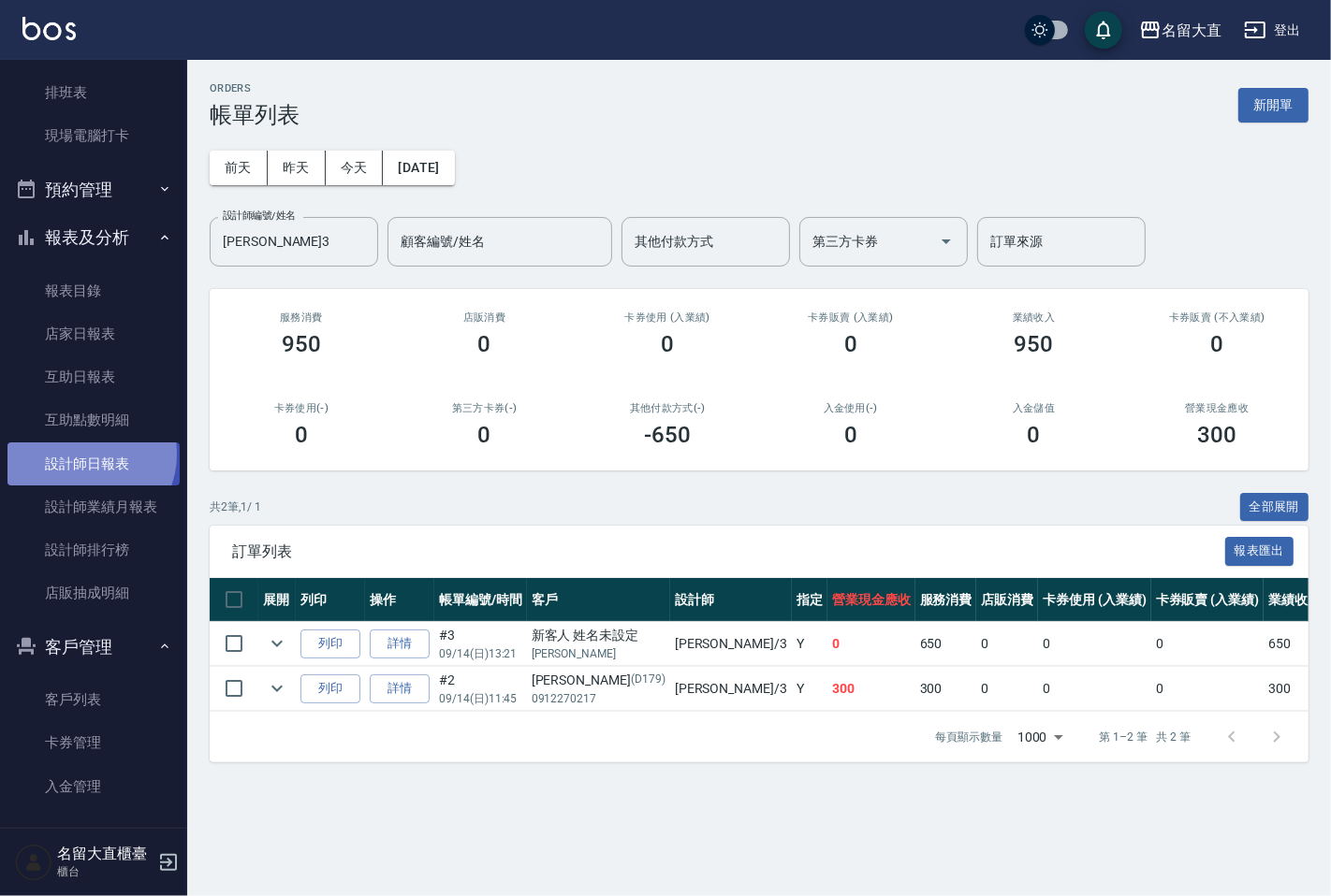
click at [84, 453] on link "設計師日報表" at bounding box center [94, 463] width 172 height 43
